Goal: Information Seeking & Learning: Learn about a topic

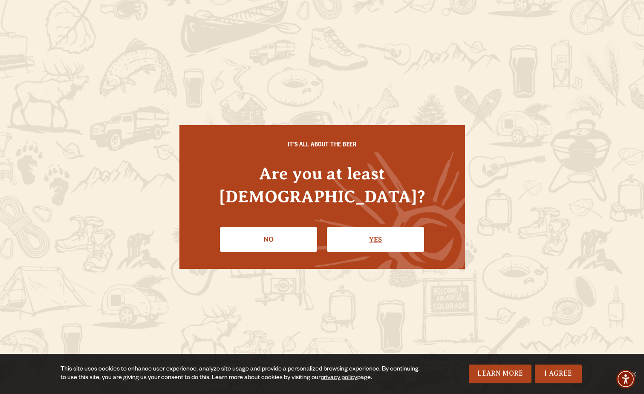
click at [363, 227] on link "Yes" at bounding box center [375, 239] width 97 height 25
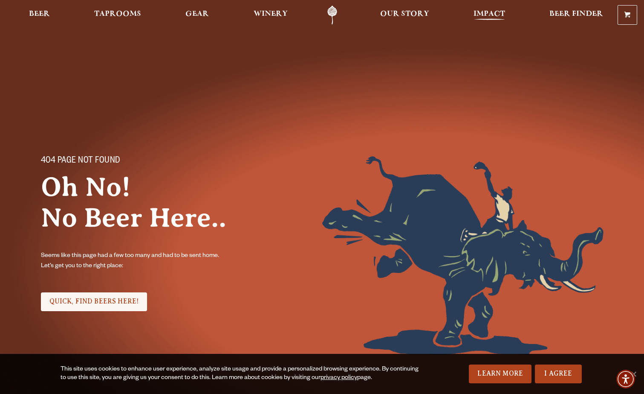
click at [494, 11] on span "Impact" at bounding box center [490, 14] width 32 height 7
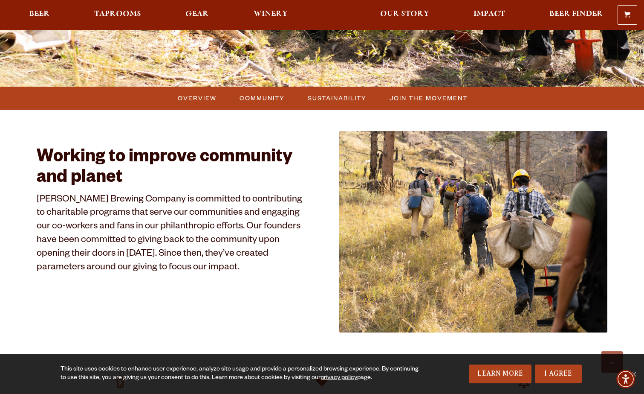
scroll to position [457, 0]
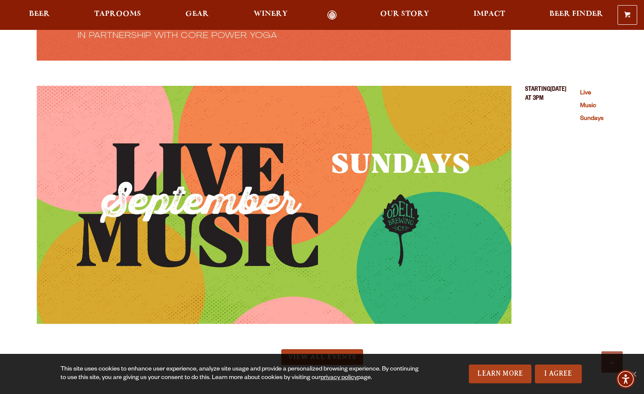
scroll to position [3359, 0]
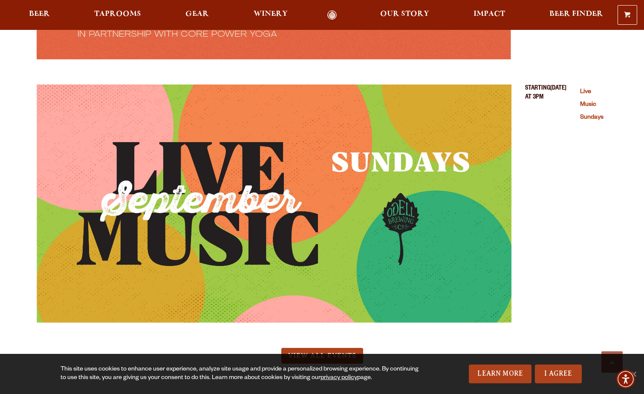
click at [248, 171] on img "Live Music Sundays (opens in a new window)" at bounding box center [274, 203] width 475 height 238
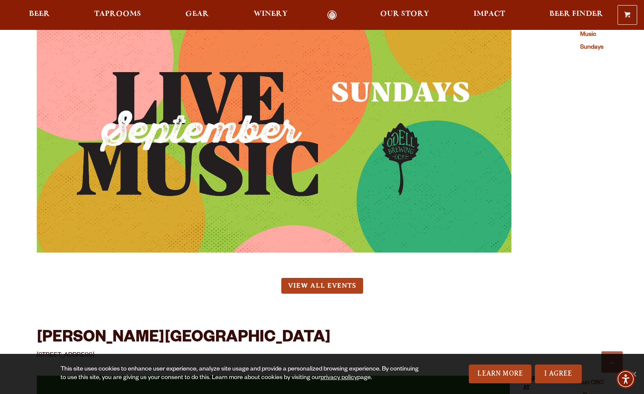
scroll to position [3455, 0]
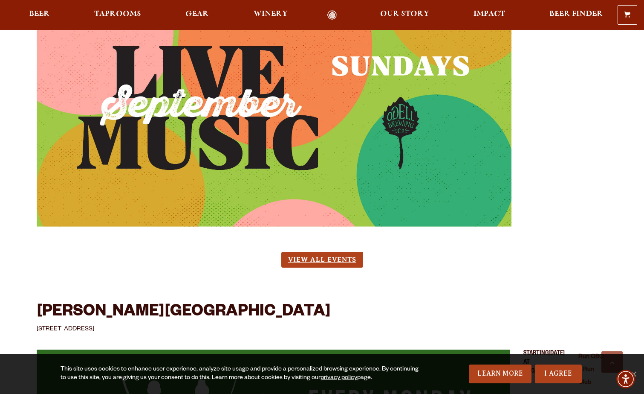
click at [327, 252] on link "View All Events" at bounding box center [322, 260] width 82 height 16
